Goal: Find specific page/section: Find specific page/section

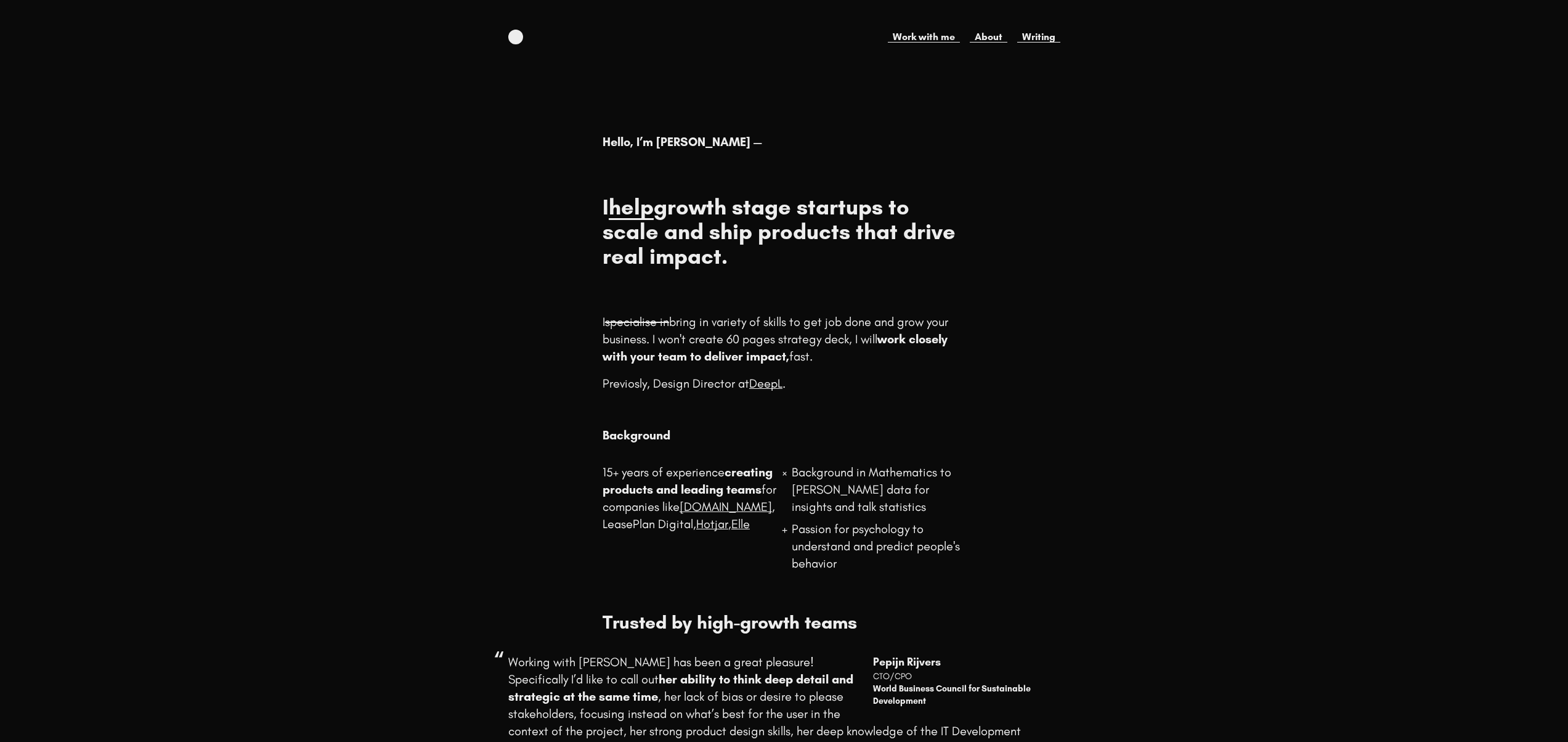
click at [654, 213] on link "help" at bounding box center [631, 206] width 45 height 27
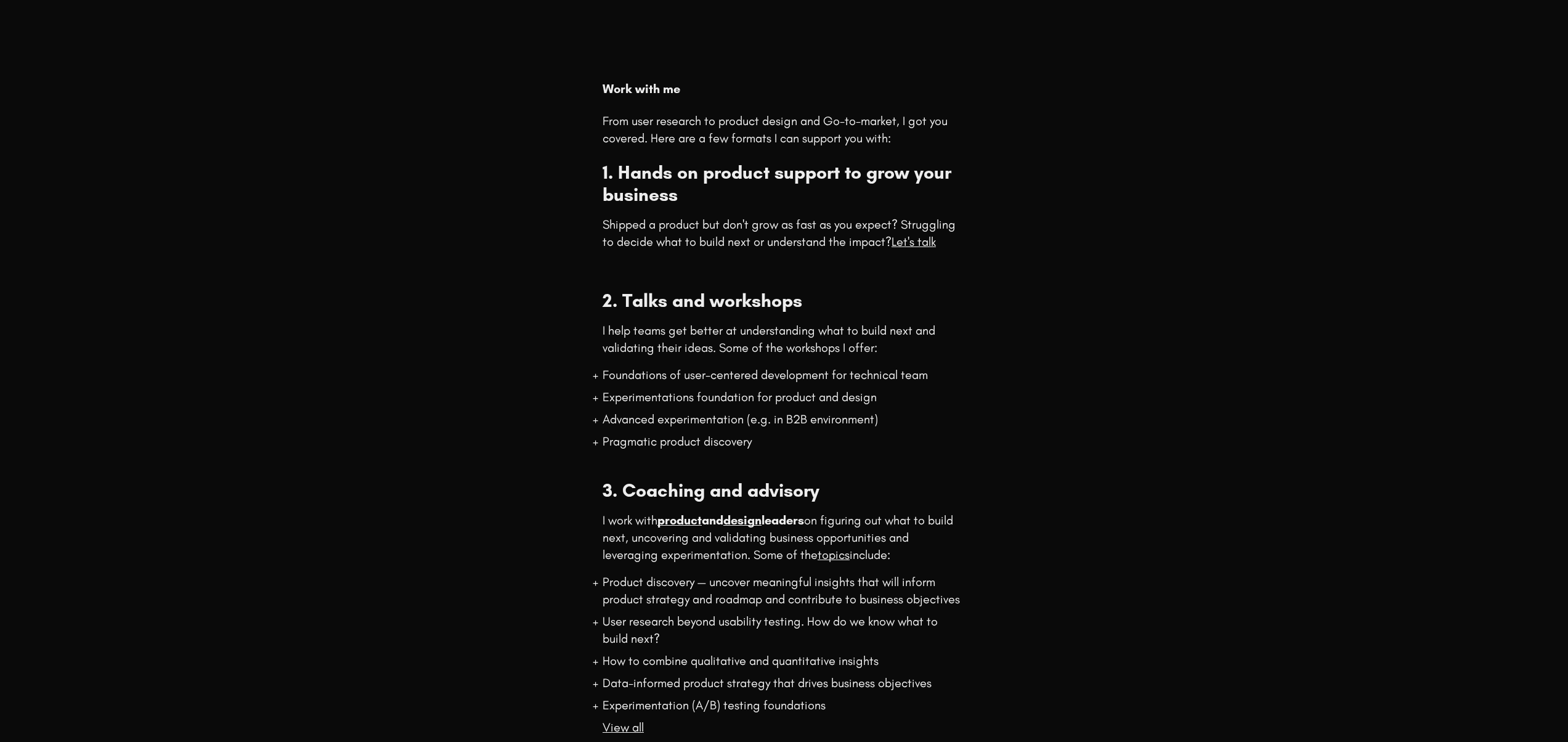
scroll to position [196, 0]
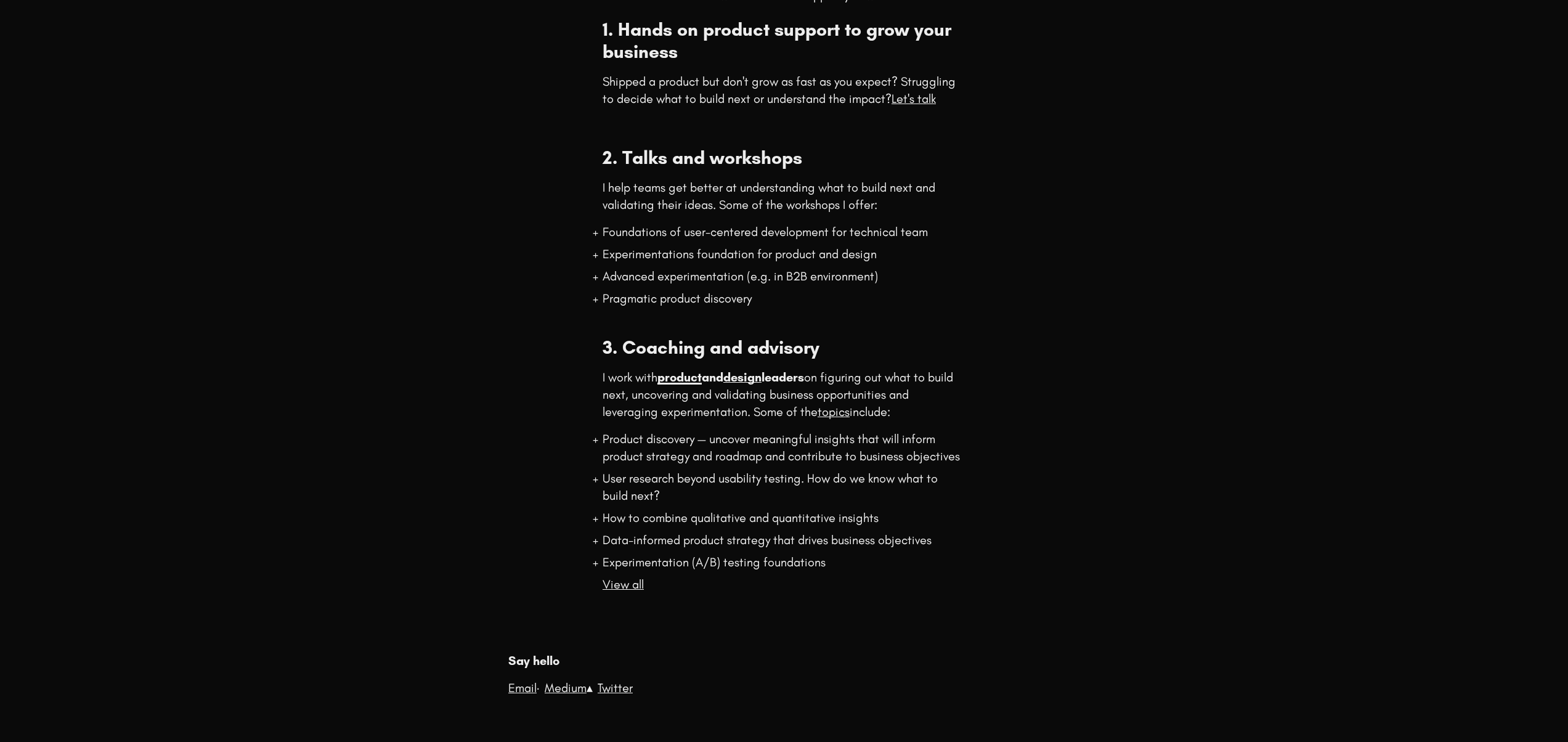
click at [686, 380] on link "product" at bounding box center [680, 377] width 44 height 15
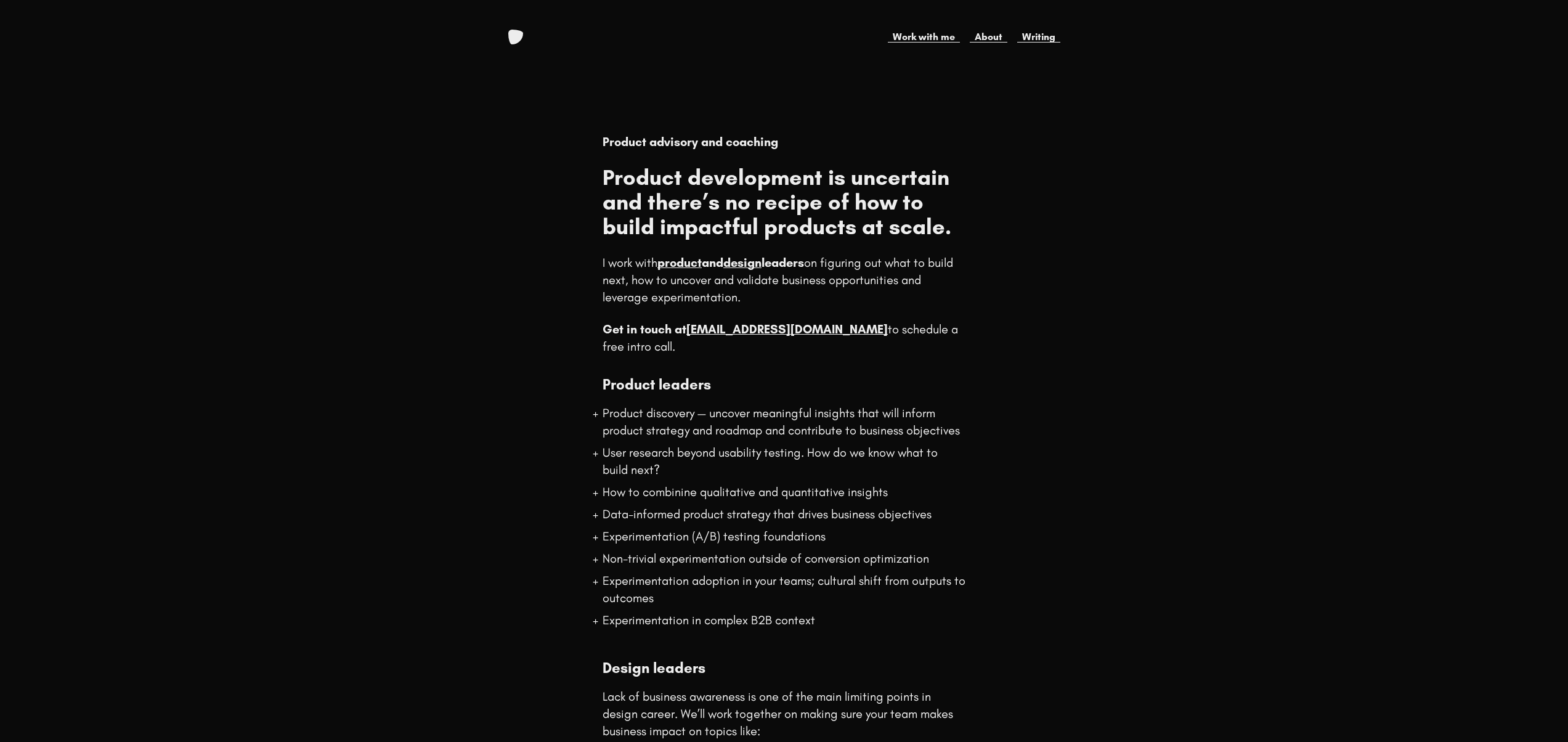
click at [522, 40] on div "Work with me About Writing" at bounding box center [784, 37] width 552 height 15
click at [982, 38] on link "About" at bounding box center [988, 37] width 38 height 15
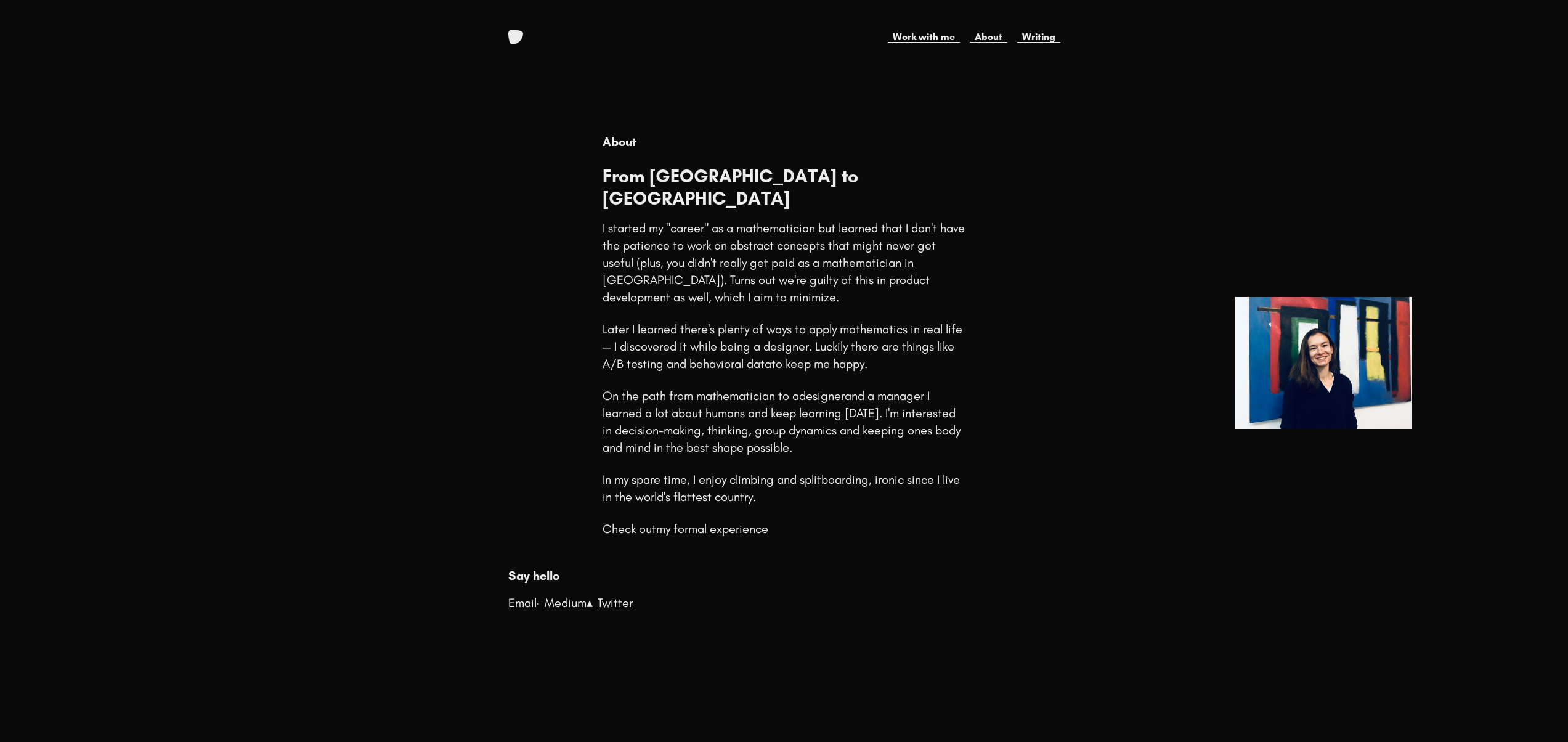
click at [516, 36] on link at bounding box center [516, 37] width 15 height 15
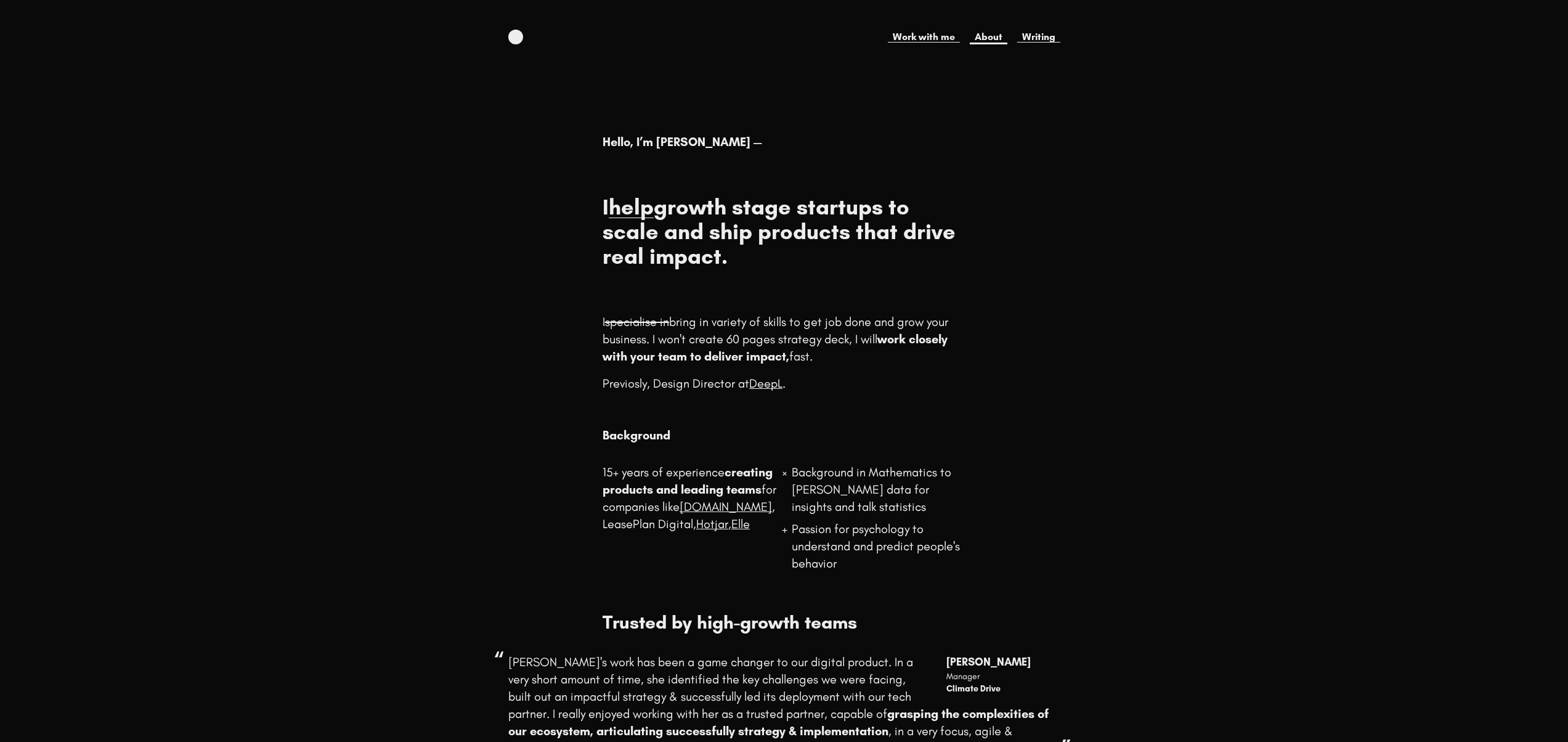
click at [977, 40] on link "About" at bounding box center [988, 37] width 38 height 15
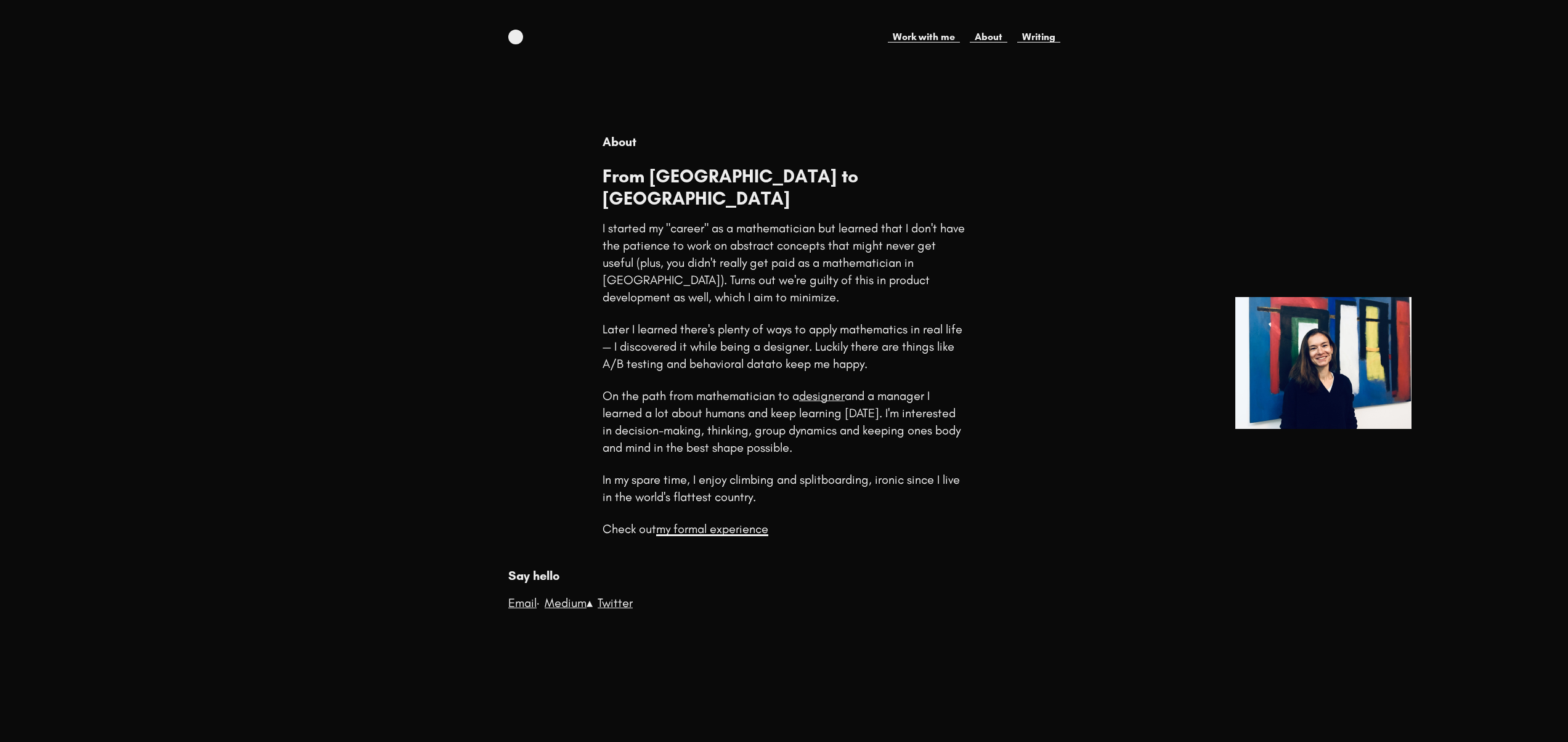
click at [708, 522] on link "my formal experience" at bounding box center [711, 529] width 112 height 15
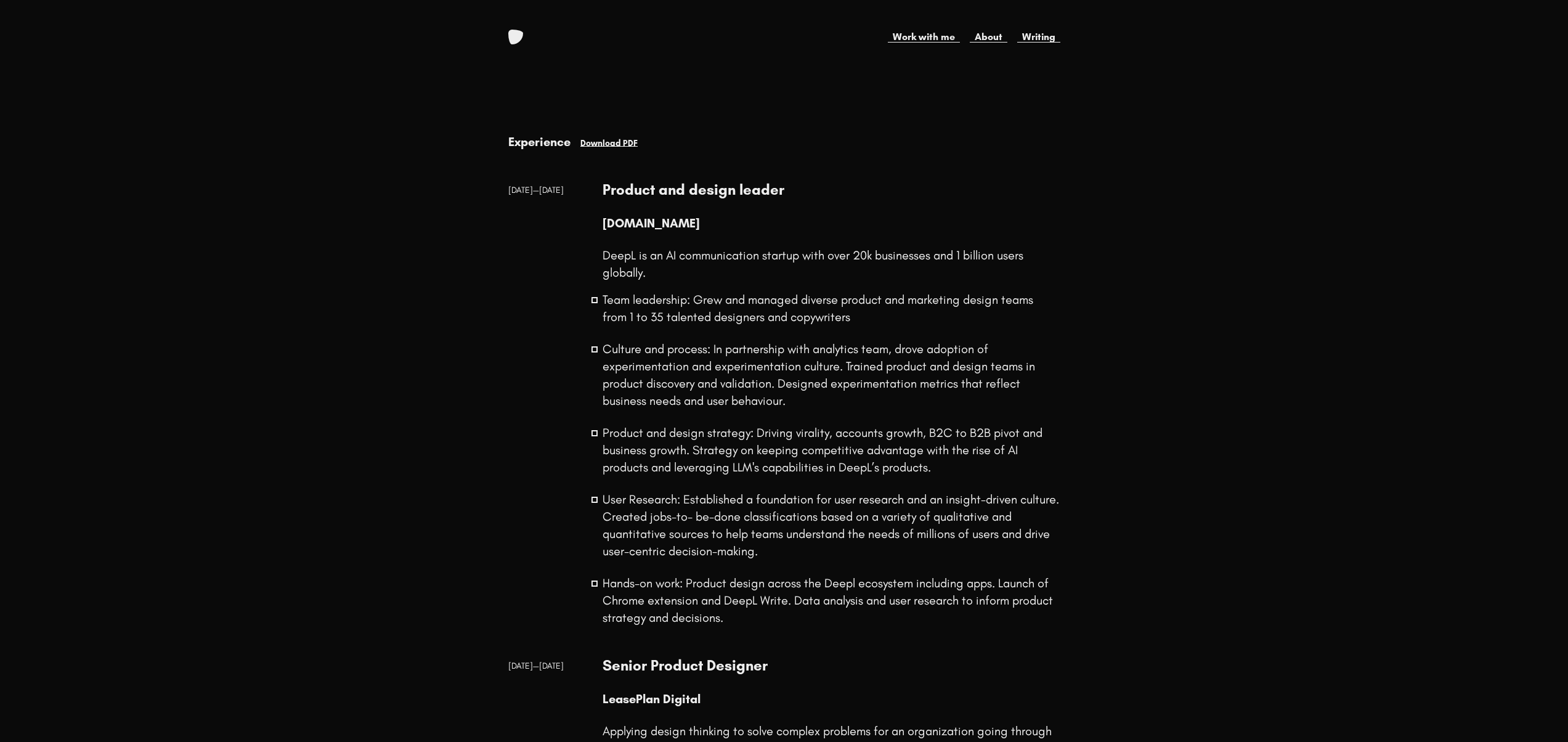
click at [513, 43] on link at bounding box center [516, 37] width 15 height 15
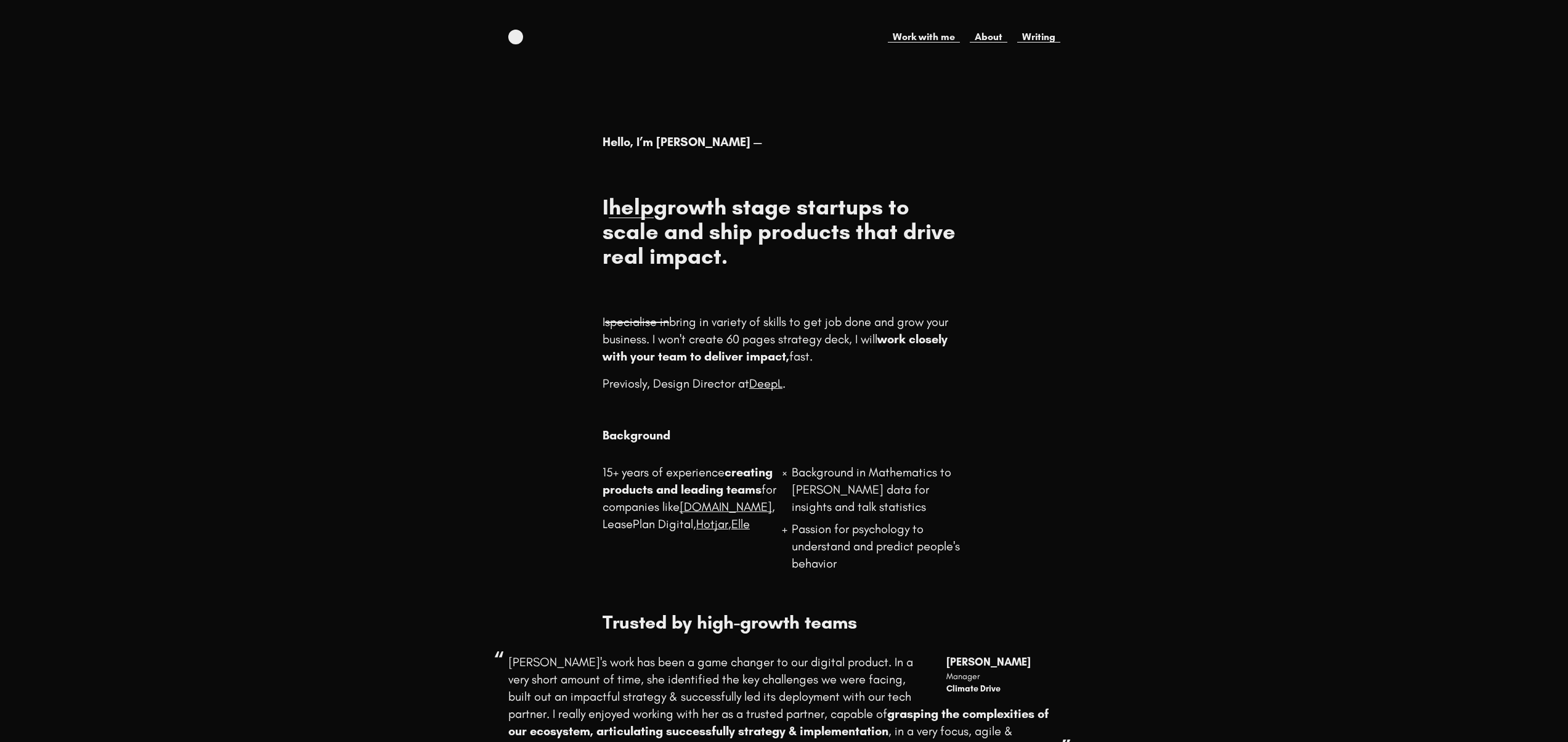
click at [698, 231] on h1 "I help growth stage startups to scale and ship products that drive real impact." at bounding box center [784, 231] width 363 height 74
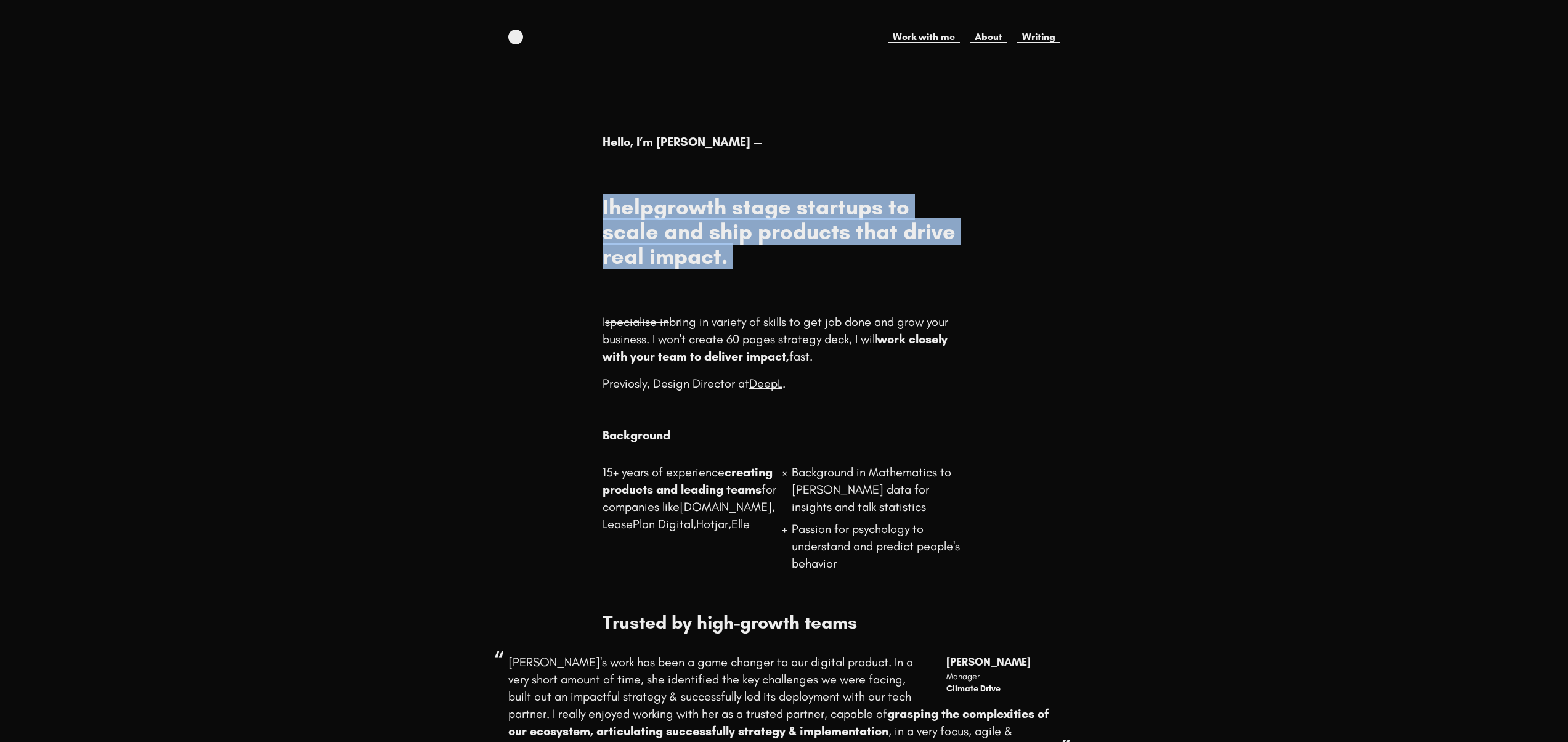
click at [698, 231] on h1 "I help growth stage startups to scale and ship products that drive real impact." at bounding box center [784, 231] width 363 height 74
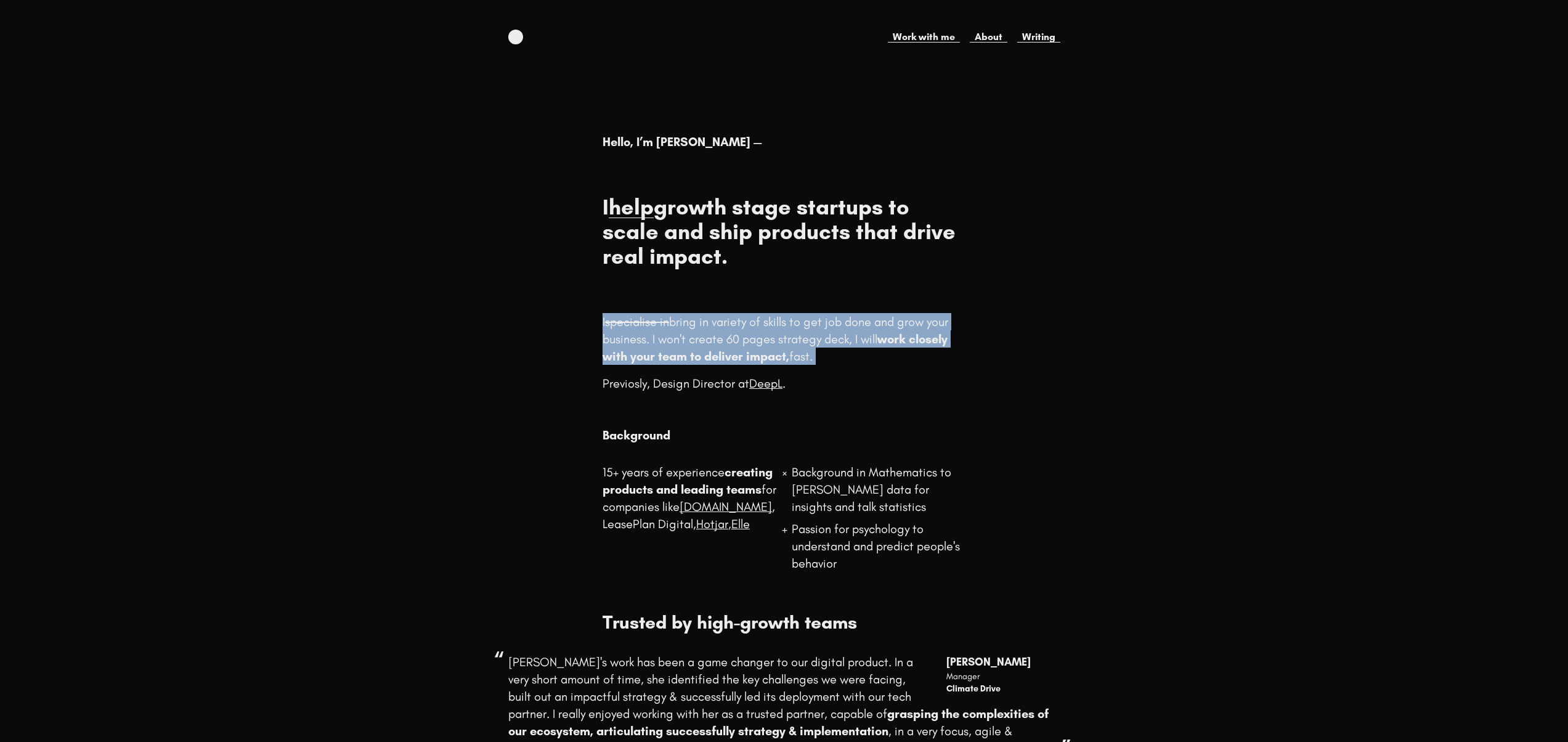
click at [655, 282] on div "Hello, I’m Elena — I help growth stage startups to scale and ship products that…" at bounding box center [784, 267] width 363 height 268
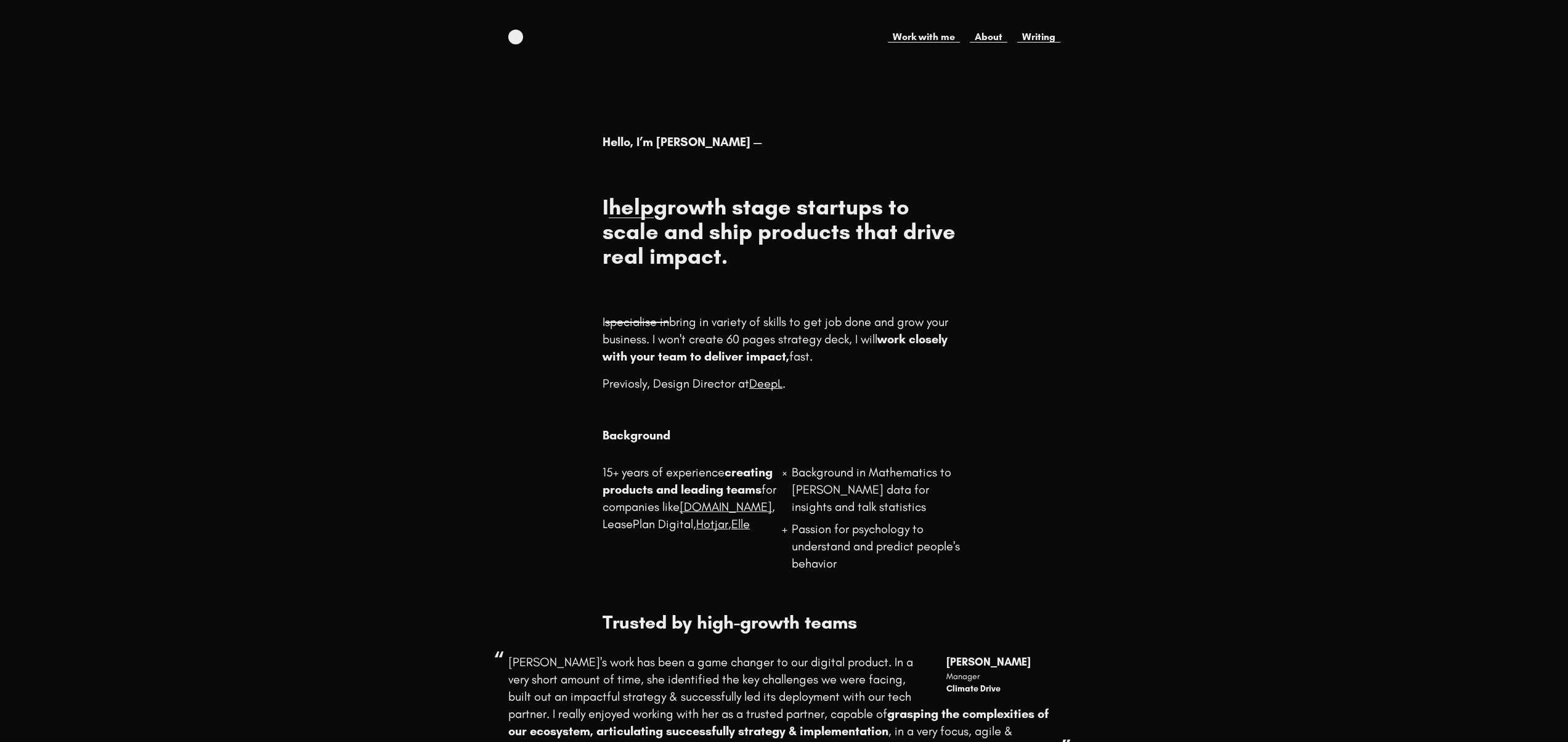
click at [513, 278] on div at bounding box center [549, 267] width 80 height 268
